Goal: Transaction & Acquisition: Purchase product/service

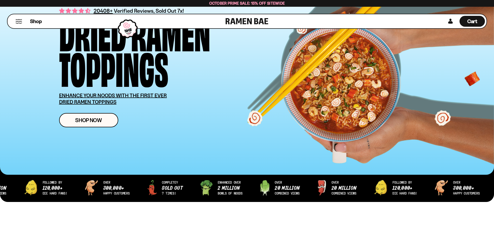
scroll to position [52, 0]
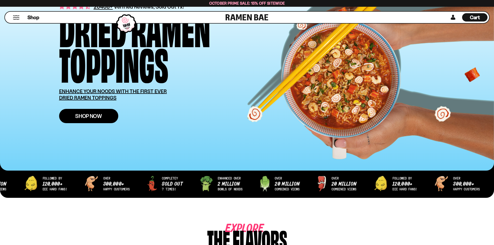
click at [98, 117] on span "Shop Now" at bounding box center [88, 115] width 27 height 5
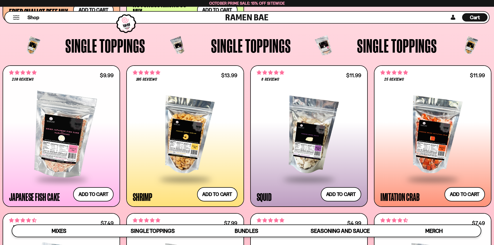
scroll to position [545, 0]
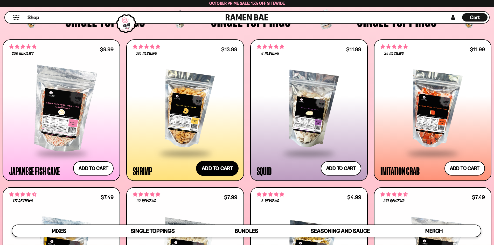
click at [213, 170] on button "Add to cart Add ― Regular price $13.99 Regular price Sale price $13.99 Unit pri…" at bounding box center [217, 168] width 43 height 15
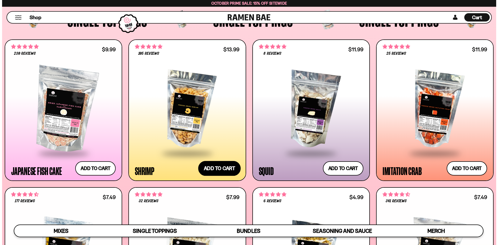
scroll to position [546, 0]
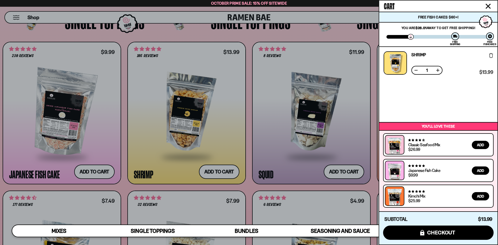
click at [348, 171] on div at bounding box center [249, 122] width 498 height 245
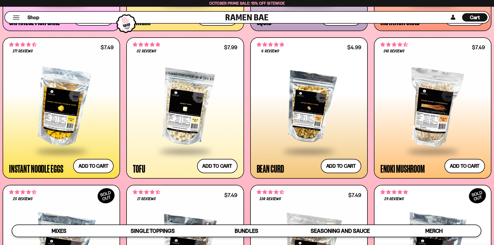
scroll to position [701, 0]
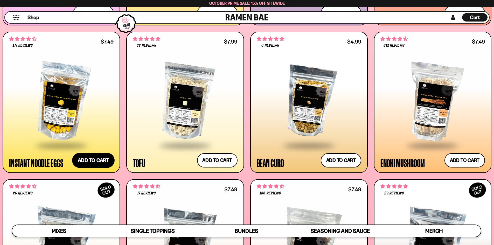
click at [87, 157] on button "Add to cart Add ― Regular price $7.49 Regular price Sale price $7.49 Unit price…" at bounding box center [93, 160] width 43 height 15
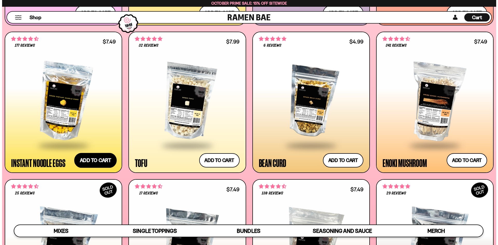
scroll to position [704, 0]
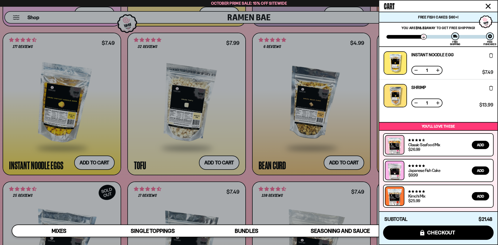
click at [211, 15] on div at bounding box center [249, 122] width 498 height 245
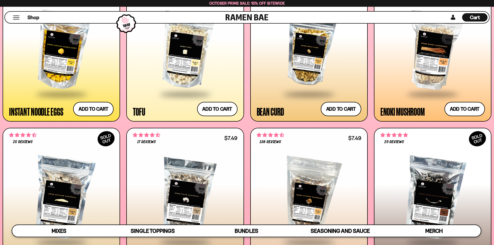
scroll to position [753, 0]
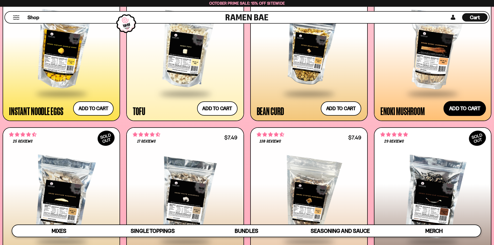
click at [467, 110] on button "Add to cart Add ― Regular price $7.49 Regular price Sale price $7.49 Unit price…" at bounding box center [465, 108] width 43 height 15
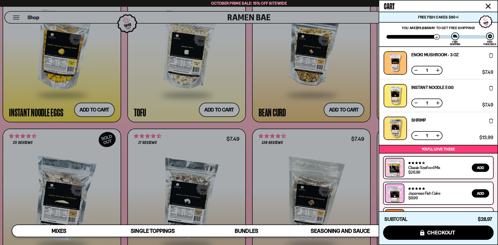
scroll to position [23, 0]
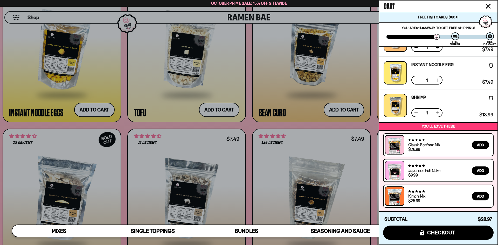
click at [333, 80] on div at bounding box center [249, 122] width 498 height 245
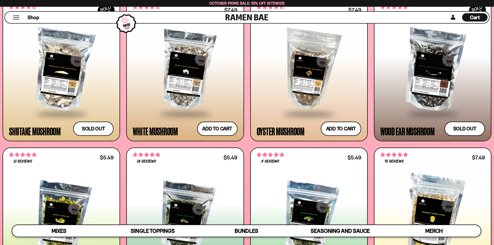
scroll to position [883, 0]
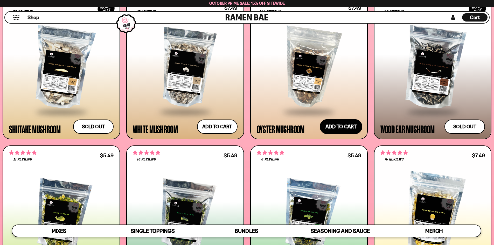
click at [341, 126] on button "Add to cart Add ― Regular price $7.49 Regular price Sale price $7.49 Unit price…" at bounding box center [341, 126] width 43 height 15
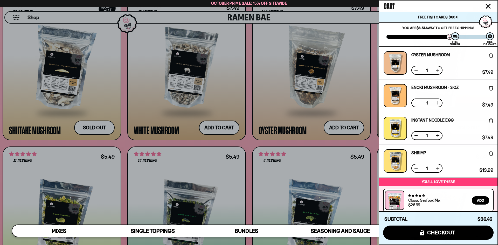
scroll to position [56, 0]
